Goal: Transaction & Acquisition: Purchase product/service

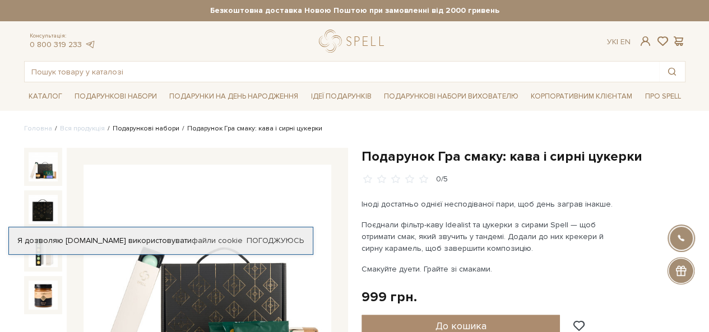
click at [122, 127] on link "Подарункові набори" at bounding box center [146, 128] width 67 height 8
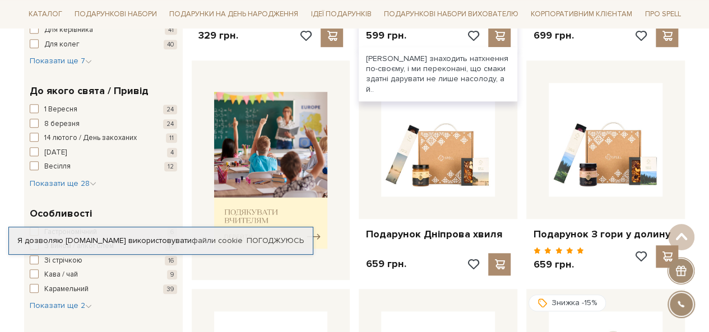
scroll to position [392, 0]
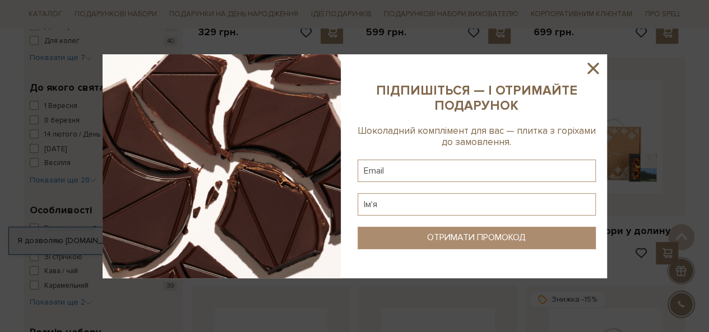
click at [594, 64] on icon at bounding box center [592, 68] width 19 height 19
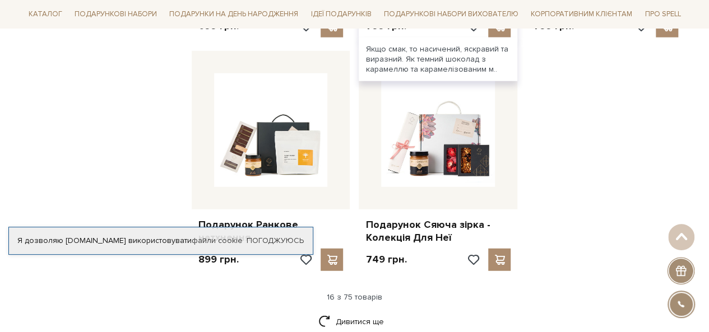
scroll to position [1401, 0]
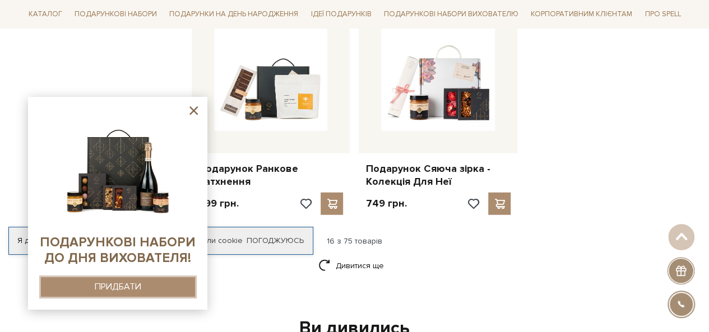
click at [117, 285] on div "ПРИДБАТИ" at bounding box center [118, 287] width 47 height 11
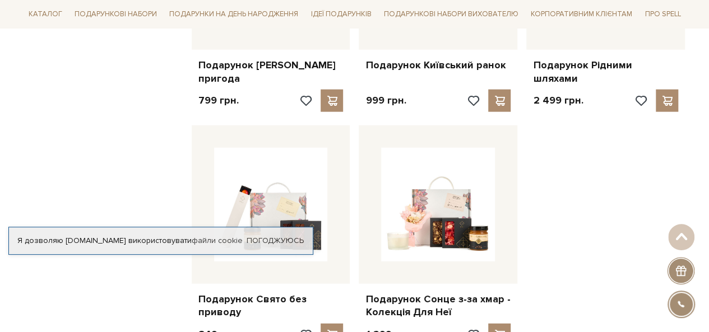
scroll to position [1289, 0]
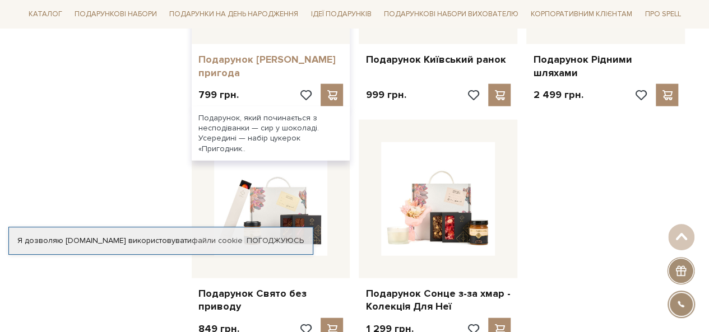
click at [281, 53] on link "Подарунок [PERSON_NAME] пригода" at bounding box center [270, 66] width 145 height 26
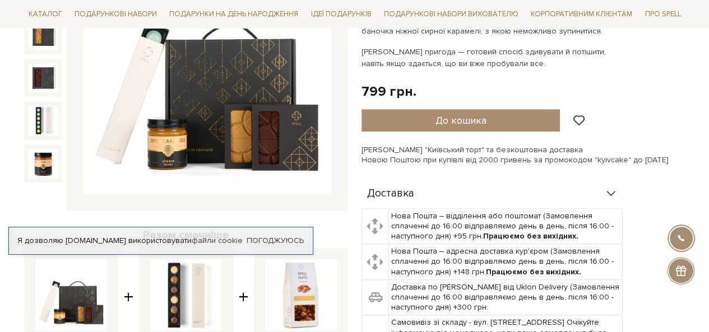
scroll to position [224, 0]
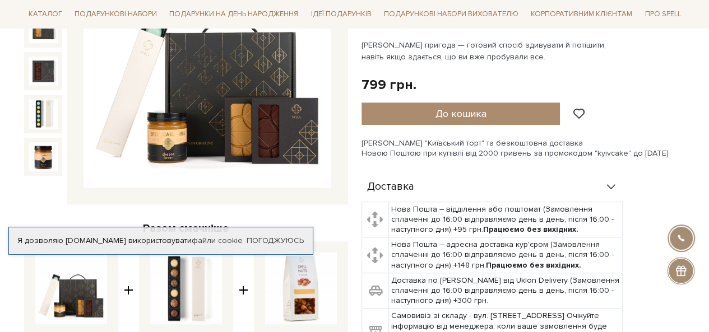
click at [247, 113] on img at bounding box center [207, 65] width 248 height 248
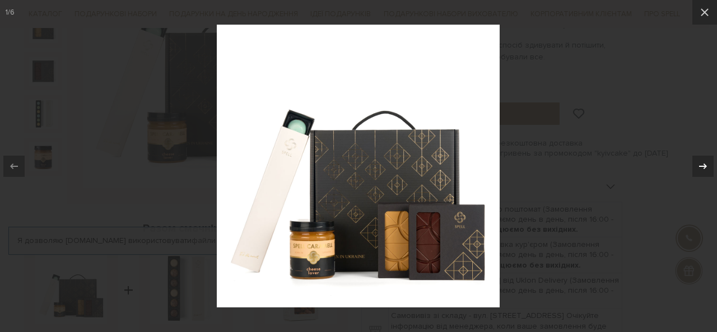
click at [700, 170] on icon at bounding box center [702, 166] width 13 height 13
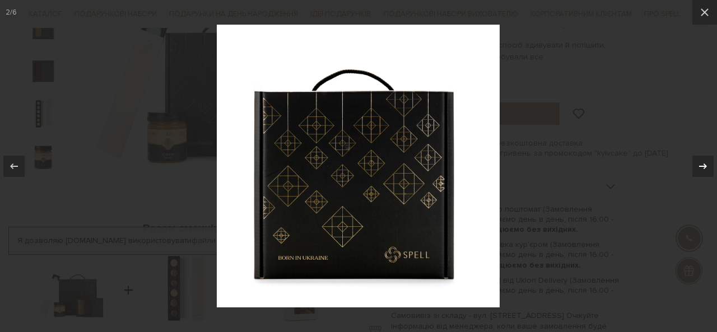
click at [700, 170] on icon at bounding box center [702, 166] width 13 height 13
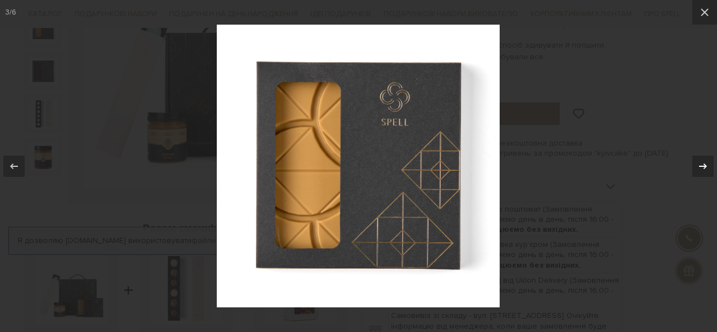
click at [700, 170] on icon at bounding box center [702, 166] width 13 height 13
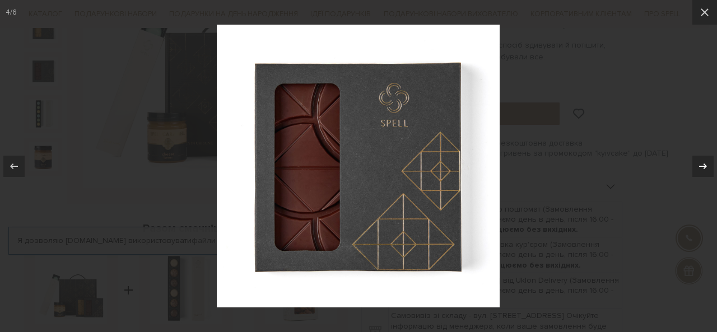
click at [700, 170] on icon at bounding box center [702, 166] width 13 height 13
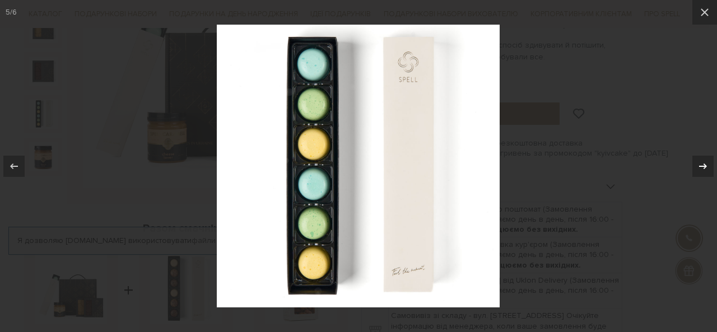
click at [700, 170] on icon at bounding box center [702, 166] width 13 height 13
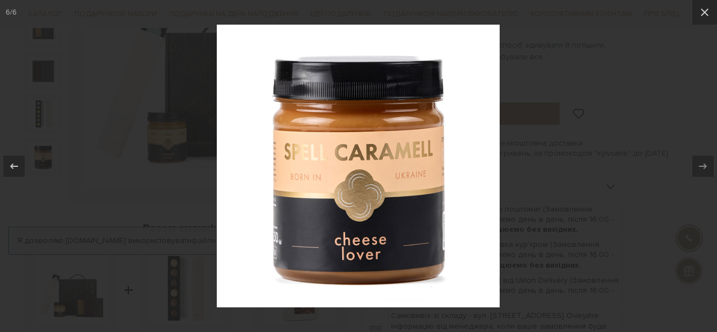
click at [700, 170] on div "6 / 6" at bounding box center [358, 166] width 717 height 332
click at [706, 12] on icon at bounding box center [704, 12] width 13 height 13
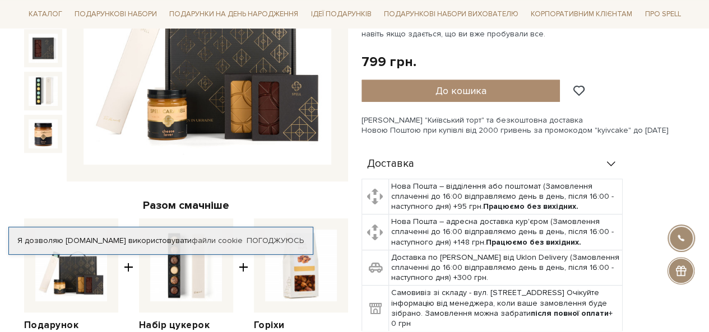
scroll to position [280, 0]
